Goal: Task Accomplishment & Management: Use online tool/utility

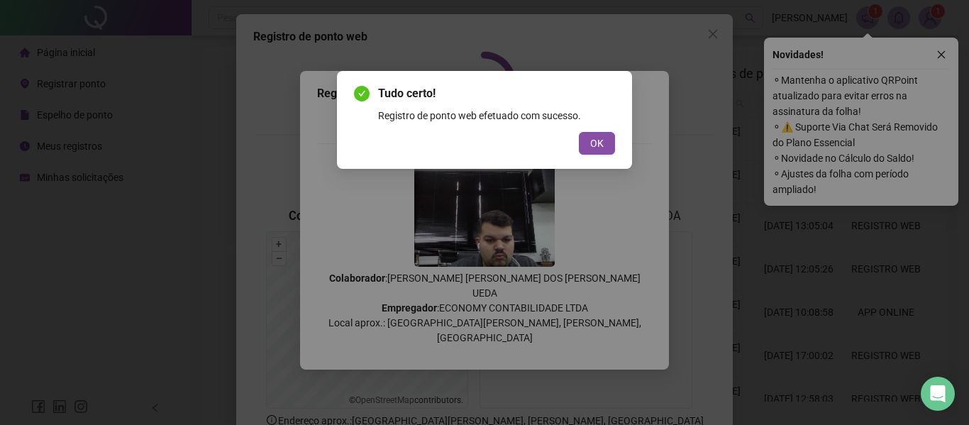
scroll to position [98, 0]
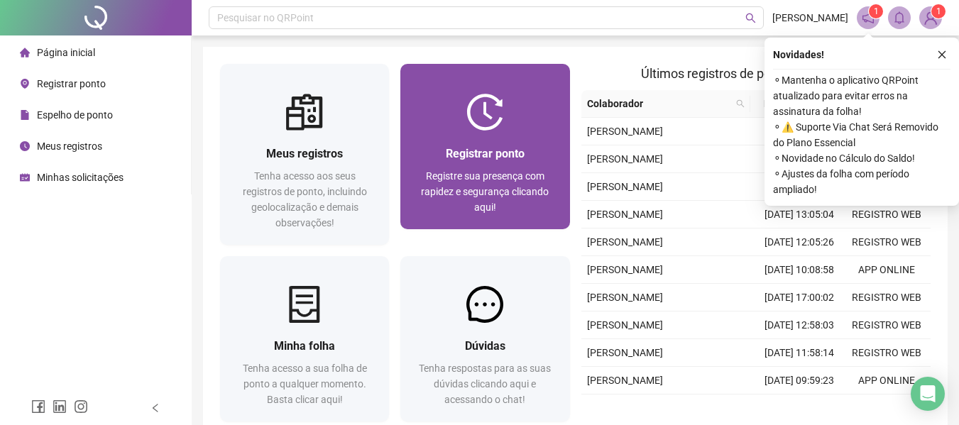
click at [502, 199] on div "Registre sua presença com rapidez e segurança clicando aqui!" at bounding box center [484, 191] width 135 height 47
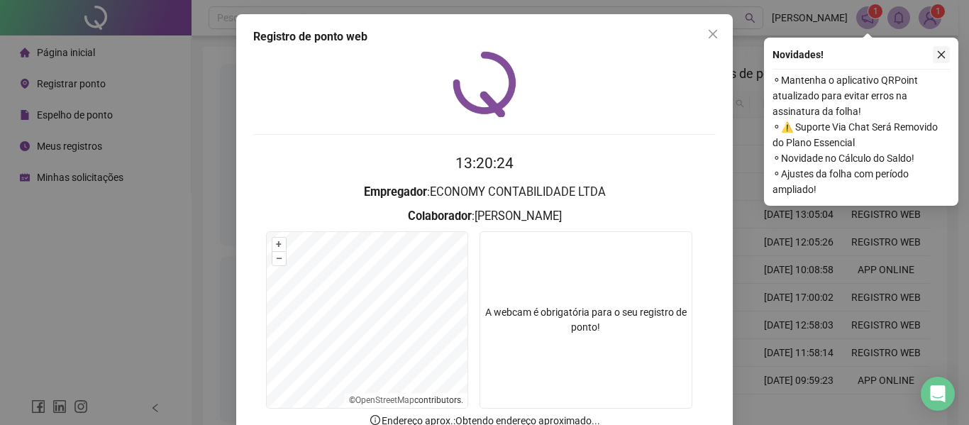
click at [939, 55] on icon "close" at bounding box center [942, 55] width 10 height 10
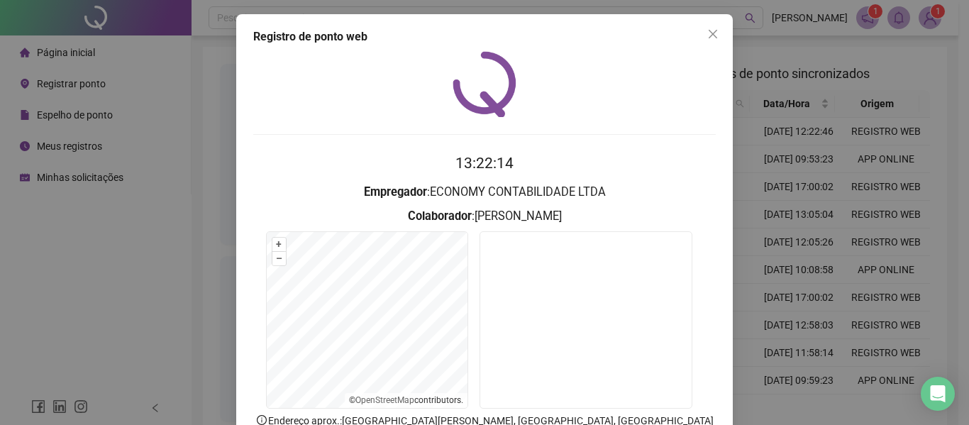
scroll to position [71, 0]
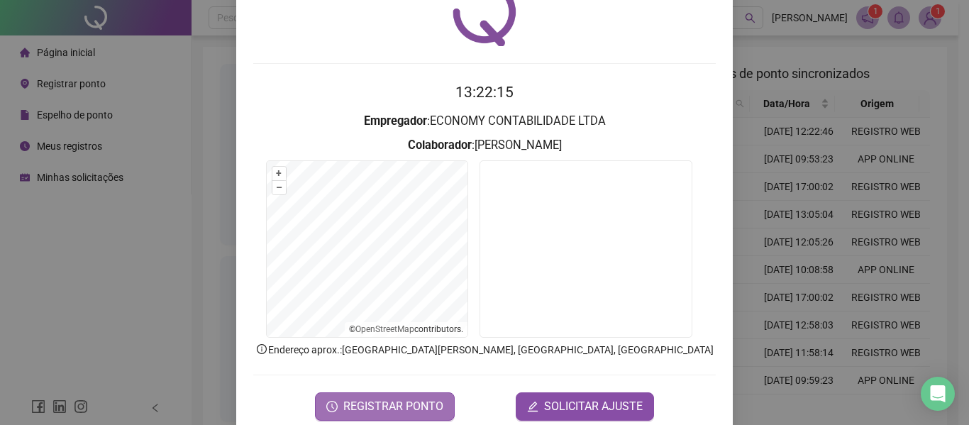
click at [432, 395] on button "REGISTRAR PONTO" at bounding box center [385, 406] width 140 height 28
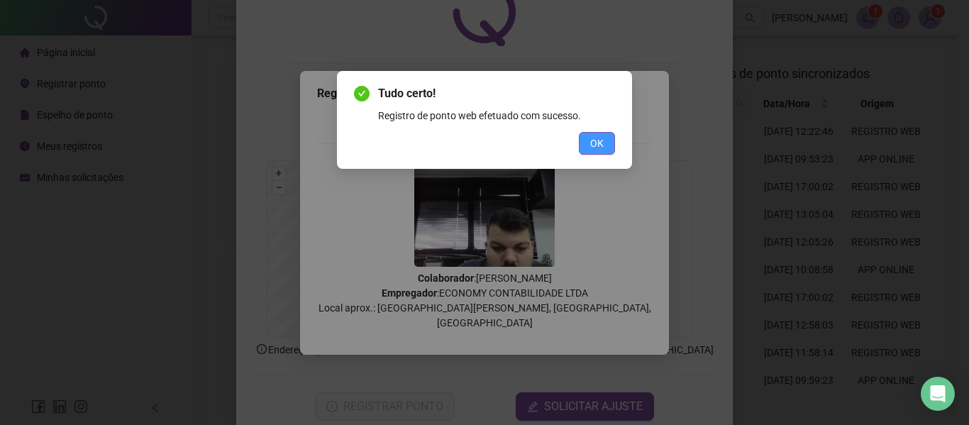
click at [595, 136] on span "OK" at bounding box center [596, 144] width 13 height 16
